Goal: Transaction & Acquisition: Purchase product/service

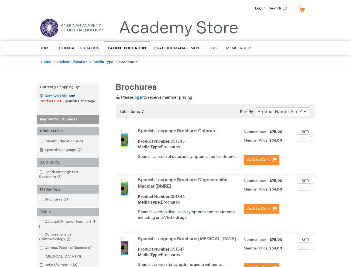
click at [279, 8] on span "Search" at bounding box center [278, 8] width 21 height 11
click at [68, 87] on strong "Currently Shopping by:" at bounding box center [68, 87] width 62 height 9
click at [68, 131] on div "Product Line" at bounding box center [68, 131] width 62 height 9
click at [68, 162] on div "AUDIENCE" at bounding box center [68, 162] width 62 height 9
click at [68, 189] on div "Media Type" at bounding box center [68, 189] width 62 height 9
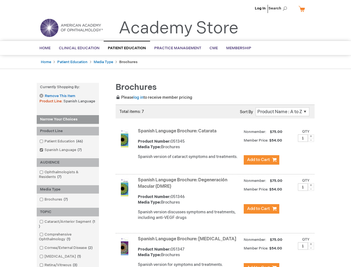
click at [68, 212] on div "TOPIC" at bounding box center [68, 212] width 62 height 9
click at [311, 136] on span at bounding box center [311, 136] width 6 height 4
click at [311, 140] on span at bounding box center [311, 140] width 6 height 4
type input "1"
click at [311, 185] on span at bounding box center [311, 185] width 6 height 4
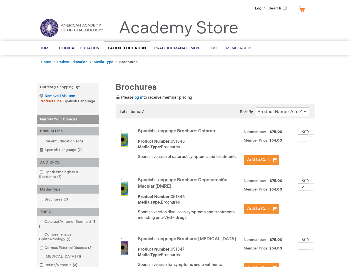
click at [311, 189] on span at bounding box center [311, 189] width 6 height 4
type input "1"
